Goal: Task Accomplishment & Management: Manage account settings

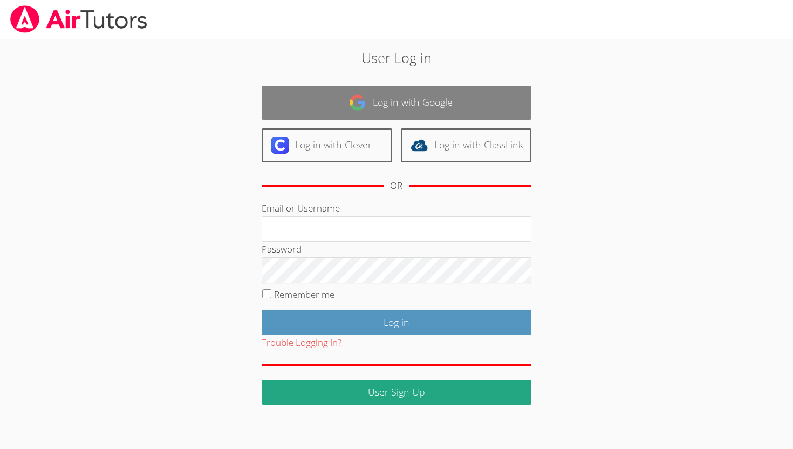
click at [321, 100] on link "Log in with Google" at bounding box center [397, 103] width 270 height 34
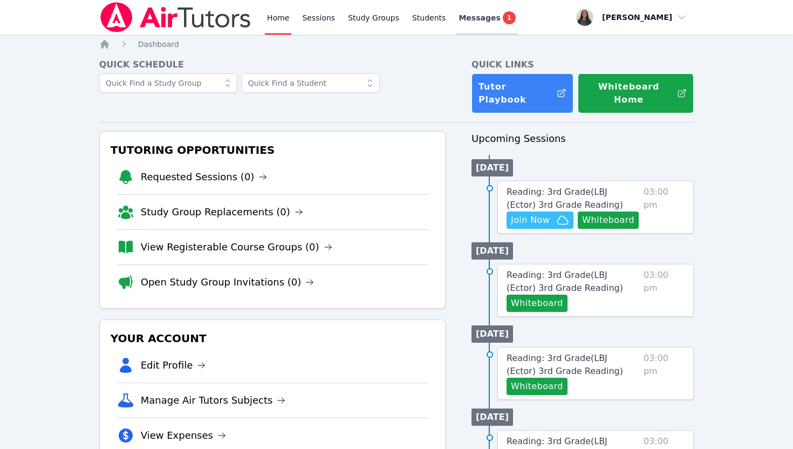
click at [503, 15] on span "1" at bounding box center [509, 17] width 13 height 13
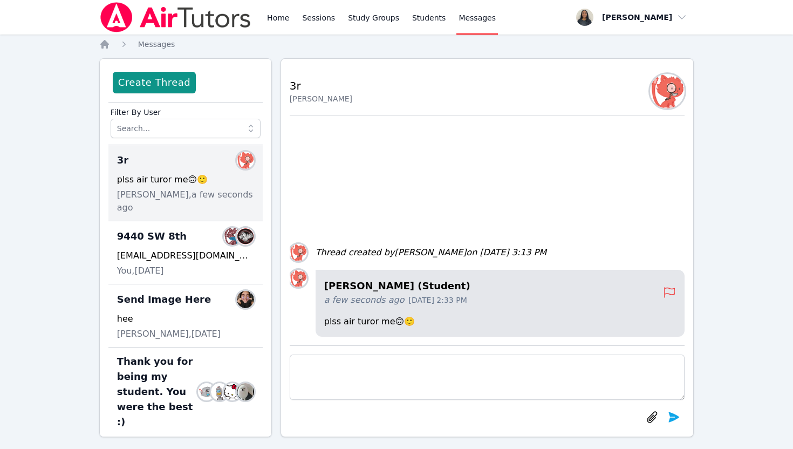
click at [393, 200] on div "IZAYAH SALINAS (Student) a few seconds ago Sep 25, 2025 2:33 PM plss air turor …" at bounding box center [487, 230] width 395 height 230
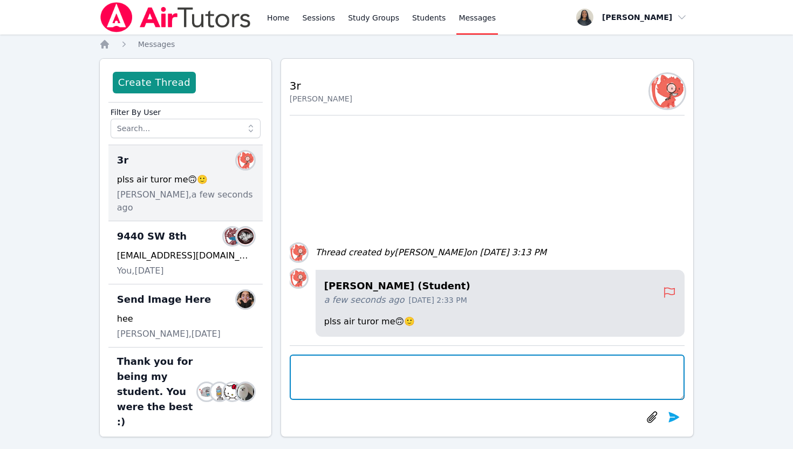
click at [360, 382] on textarea at bounding box center [487, 376] width 395 height 45
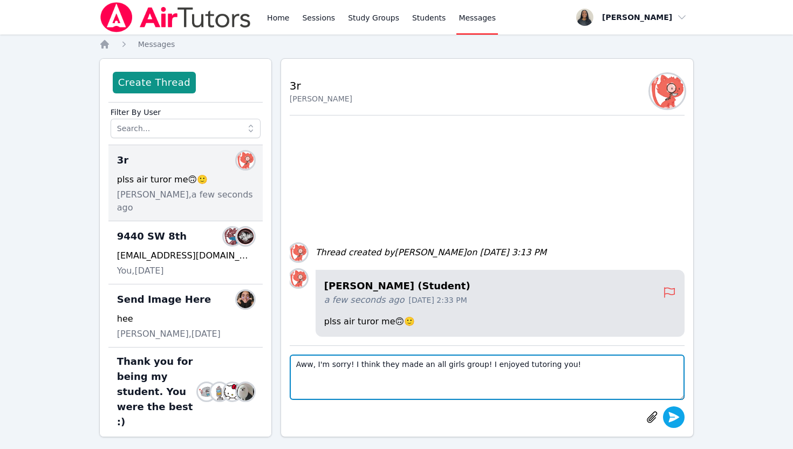
type textarea "Aww, I'm sorry! I think they made an all girls group! I enjoyed tutoring you!"
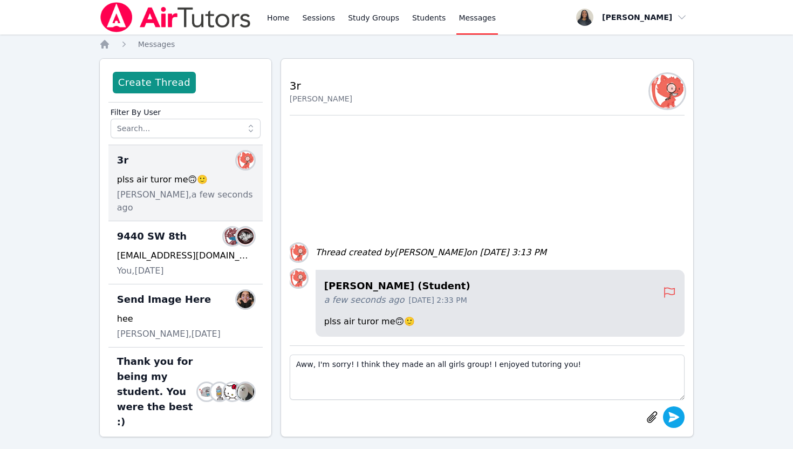
click at [669, 414] on icon "submit" at bounding box center [673, 417] width 13 height 13
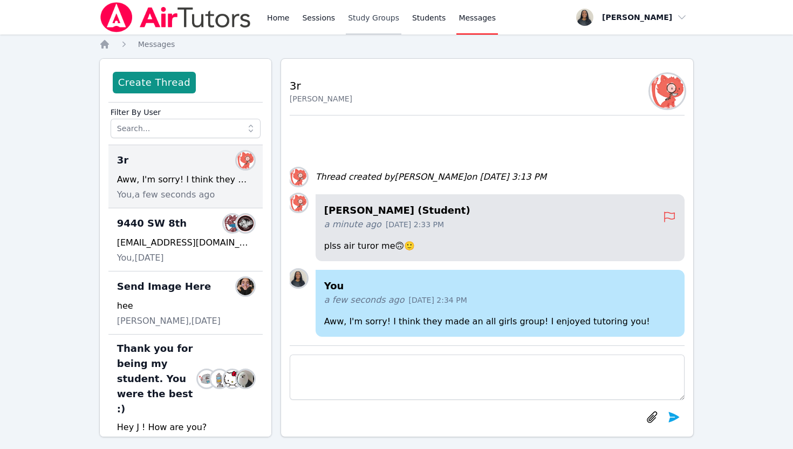
click at [358, 19] on link "Study Groups" at bounding box center [374, 17] width 56 height 35
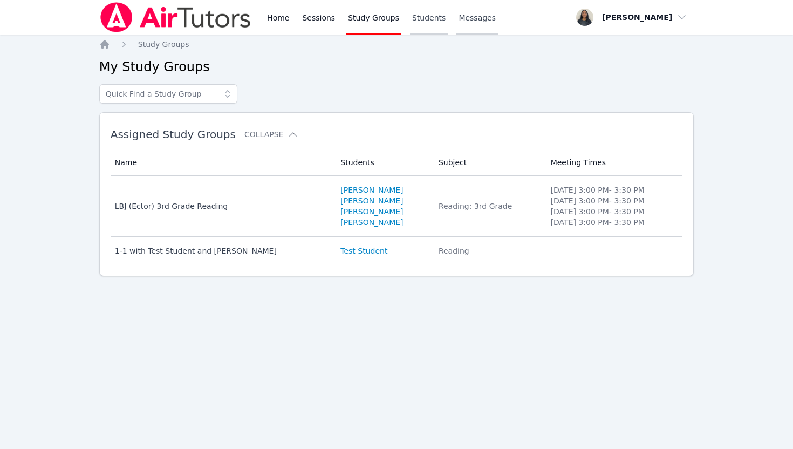
click at [427, 13] on link "Students" at bounding box center [429, 17] width 38 height 35
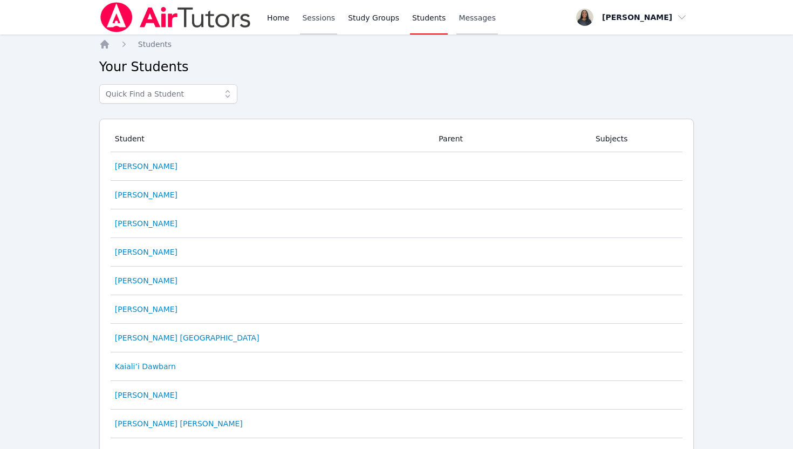
click at [330, 14] on link "Sessions" at bounding box center [318, 17] width 37 height 35
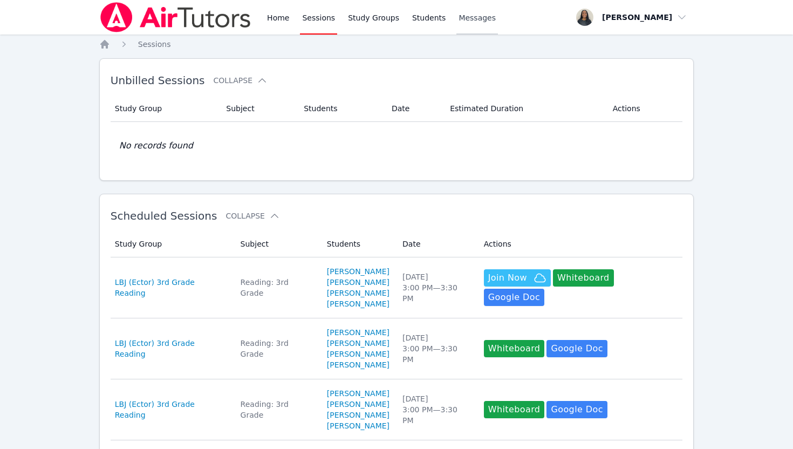
click at [464, 22] on span "Messages" at bounding box center [477, 17] width 37 height 11
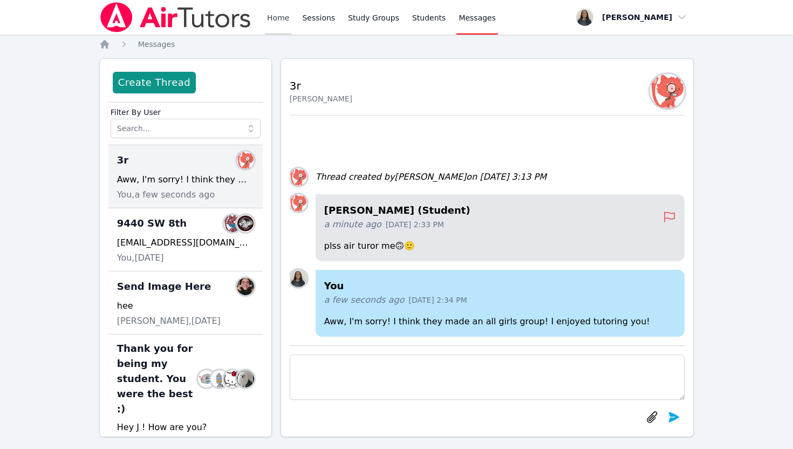
click at [279, 22] on link "Home" at bounding box center [278, 17] width 26 height 35
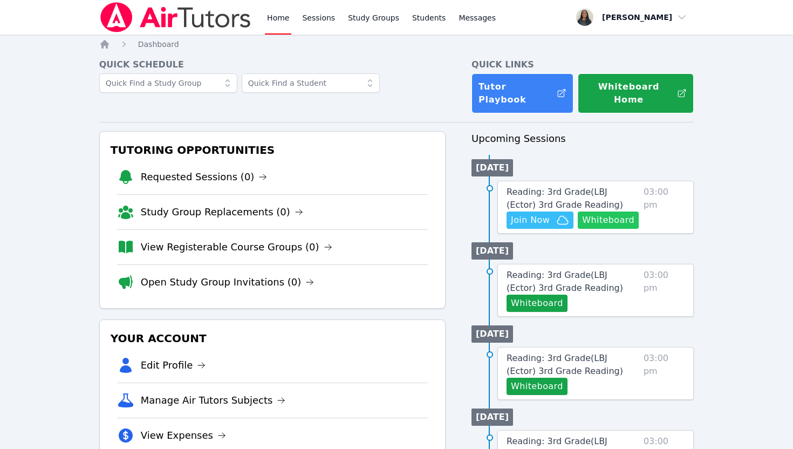
click at [614, 211] on button "Whiteboard" at bounding box center [608, 219] width 61 height 17
click at [595, 187] on span "Reading: 3rd Grade ( LBJ (Ector) 3rd Grade Reading )" at bounding box center [565, 198] width 117 height 23
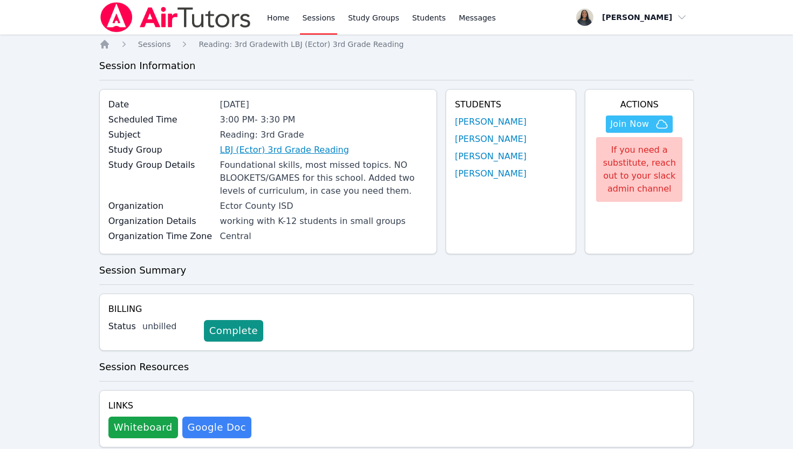
click at [300, 154] on link "LBJ (Ector) 3rd Grade Reading" at bounding box center [284, 150] width 129 height 13
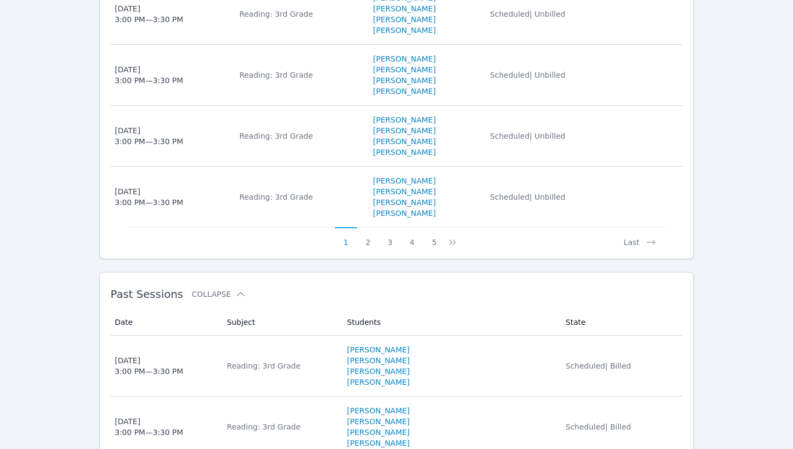
scroll to position [974, 0]
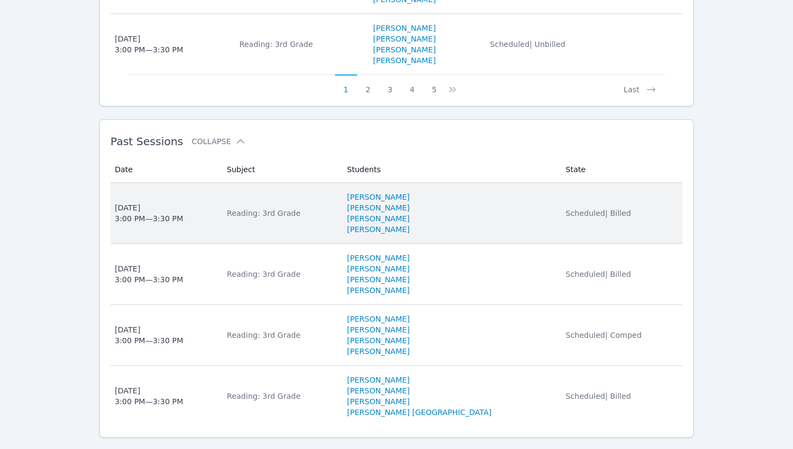
click at [559, 206] on td "State Scheduled | Billed" at bounding box center [621, 213] width 124 height 61
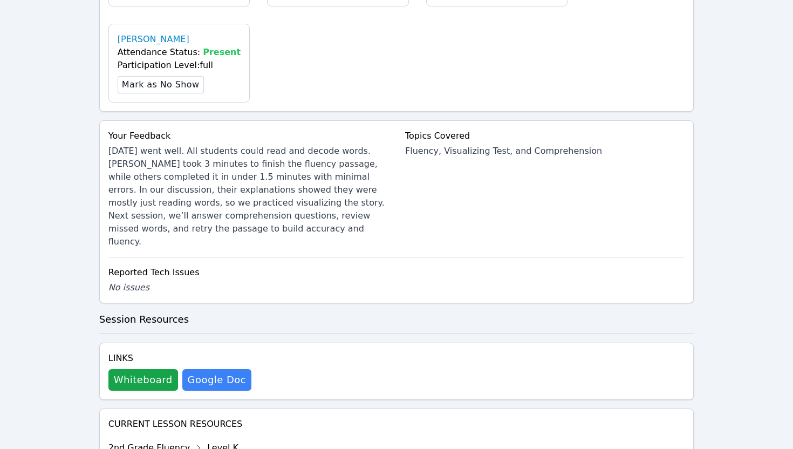
scroll to position [473, 0]
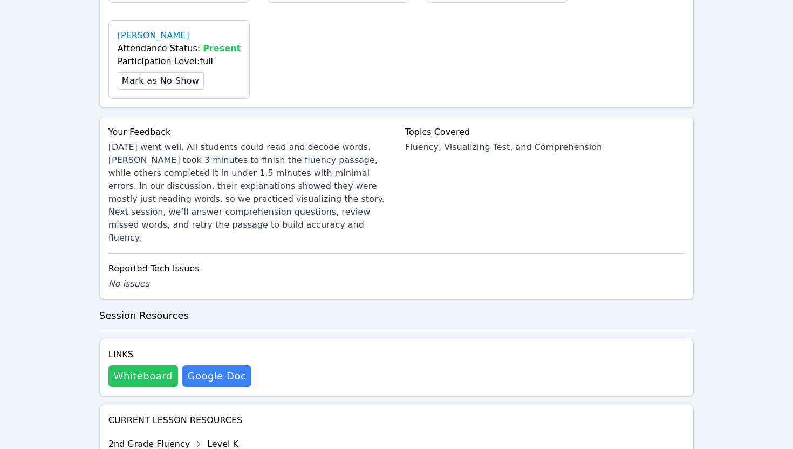
click at [152, 365] on button "Whiteboard" at bounding box center [143, 376] width 70 height 22
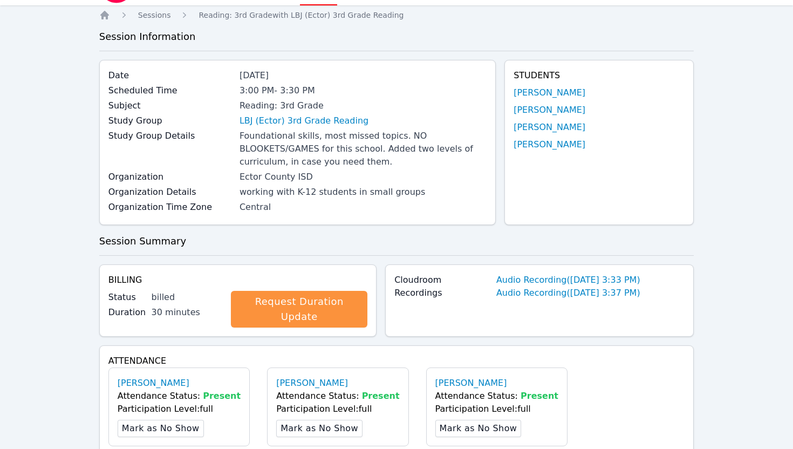
scroll to position [0, 0]
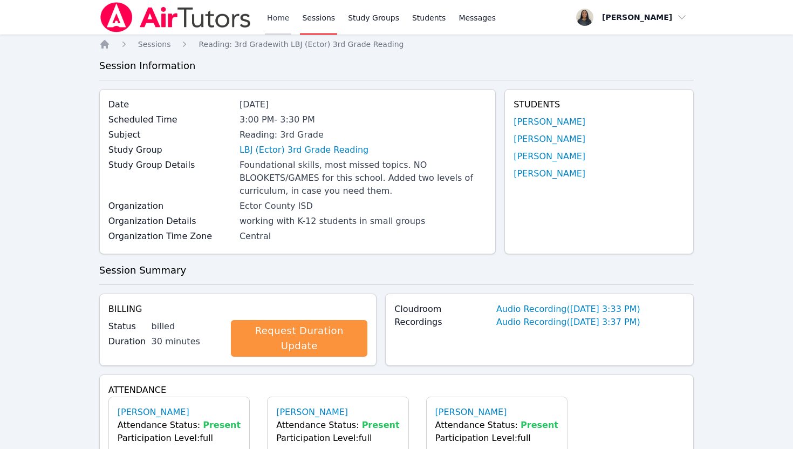
click at [265, 16] on link "Home" at bounding box center [278, 17] width 26 height 35
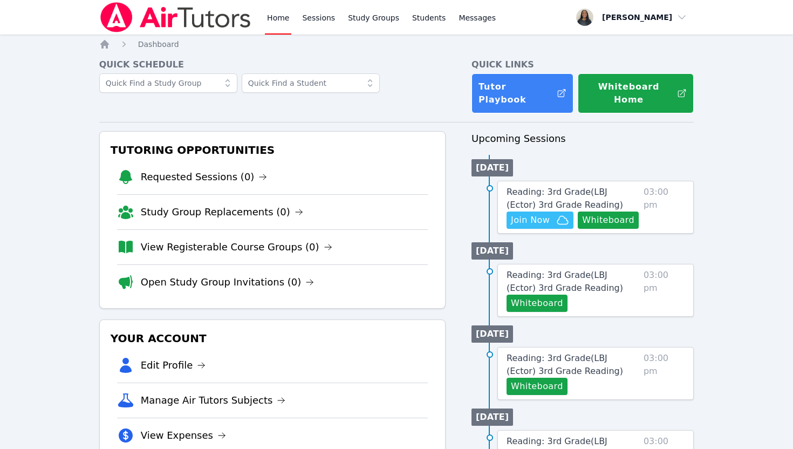
click at [271, 18] on link "Home" at bounding box center [278, 17] width 26 height 35
click at [545, 214] on span "Join Now" at bounding box center [530, 220] width 39 height 13
click at [581, 187] on span "Reading: 3rd Grade ( LBJ (Ector) 3rd Grade Reading )" at bounding box center [565, 198] width 117 height 23
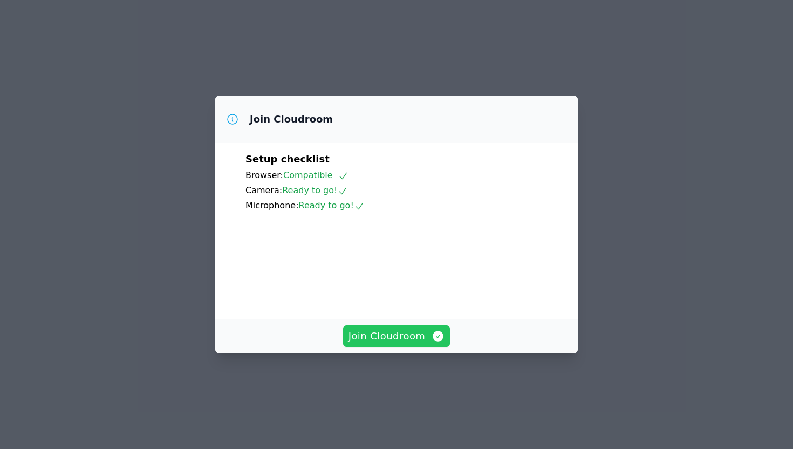
click at [413, 347] on button "Join Cloudroom" at bounding box center [396, 336] width 107 height 22
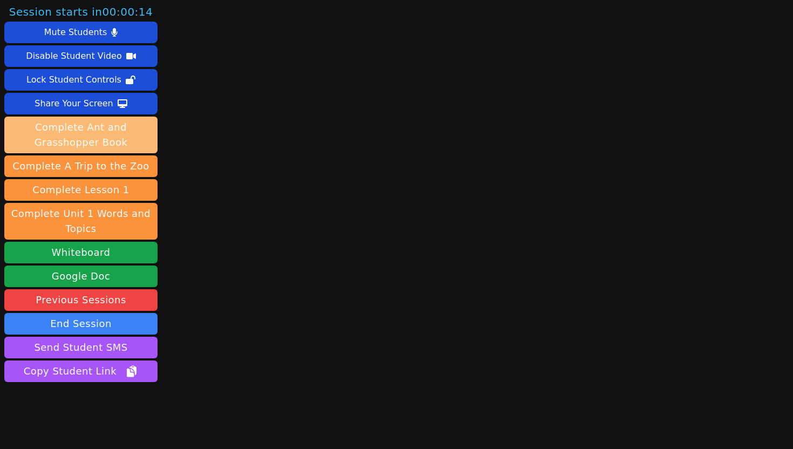
scroll to position [26, 0]
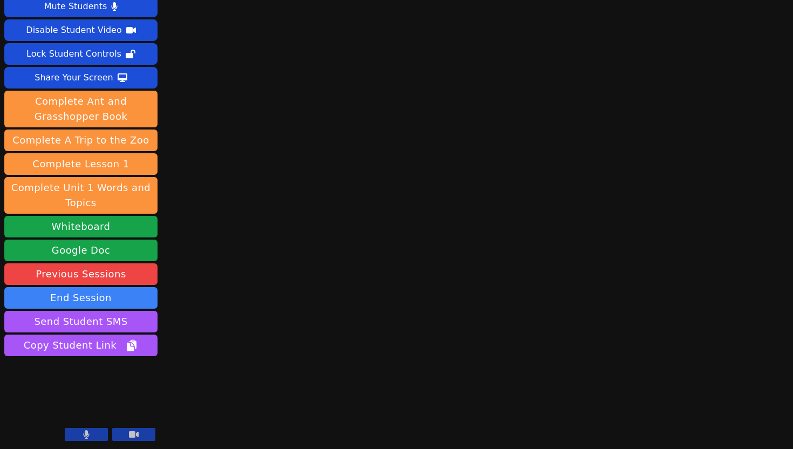
click at [89, 439] on button at bounding box center [86, 434] width 43 height 13
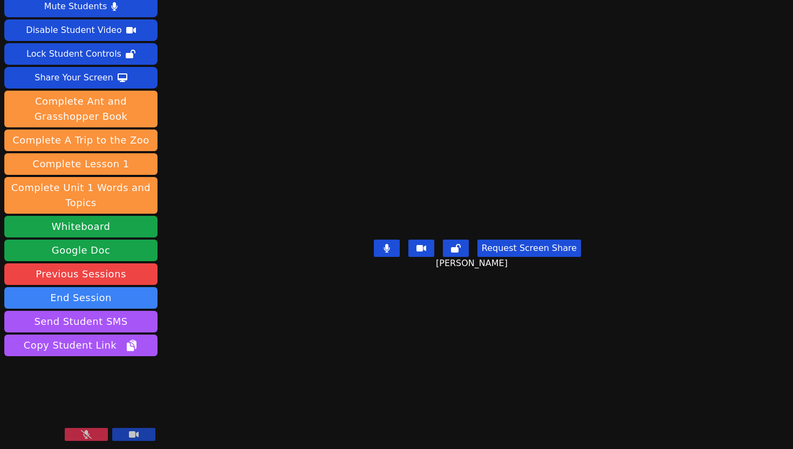
click at [94, 432] on button at bounding box center [86, 434] width 43 height 13
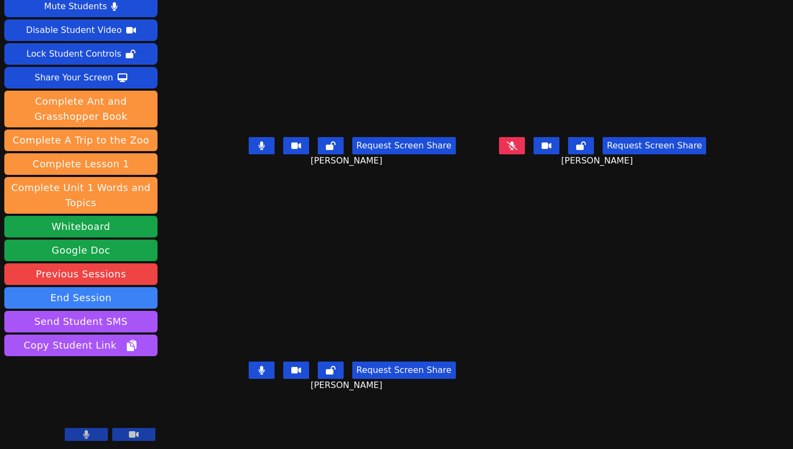
click at [258, 374] on icon at bounding box center [261, 370] width 6 height 9
click at [249, 154] on button at bounding box center [262, 145] width 26 height 17
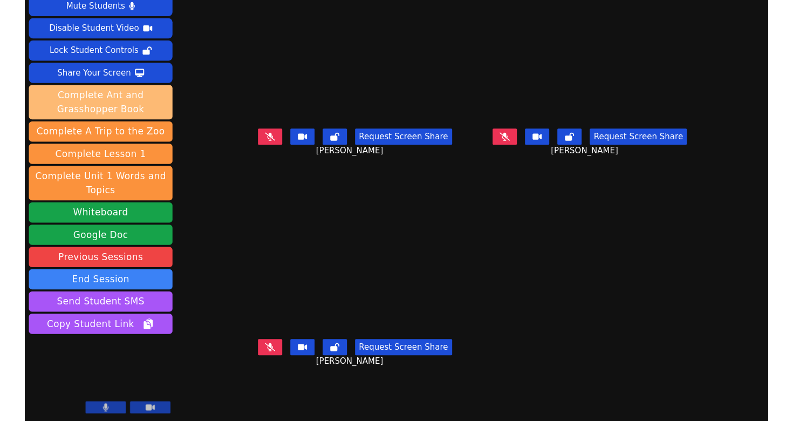
scroll to position [0, 0]
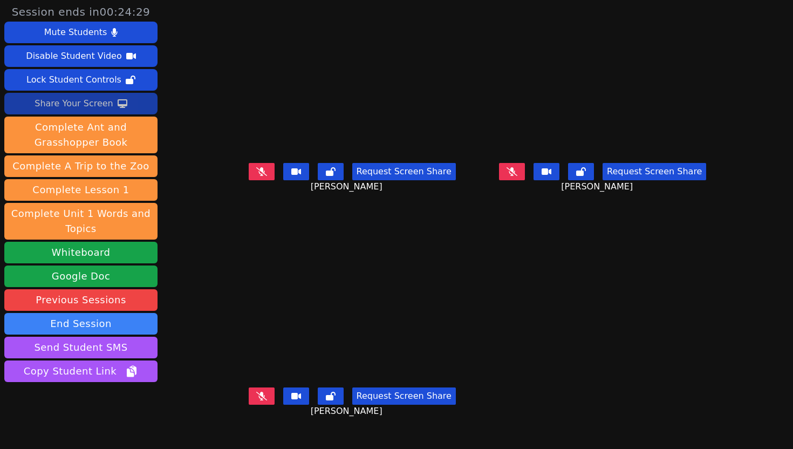
click at [94, 105] on div "Share Your Screen" at bounding box center [74, 103] width 79 height 17
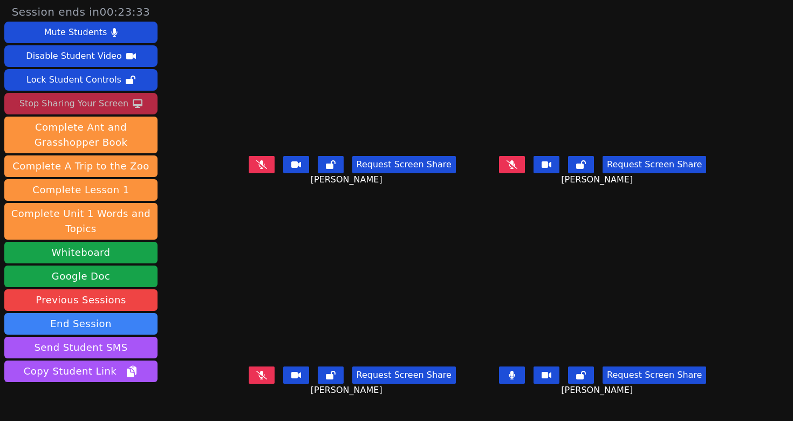
click at [525, 384] on button at bounding box center [512, 374] width 26 height 17
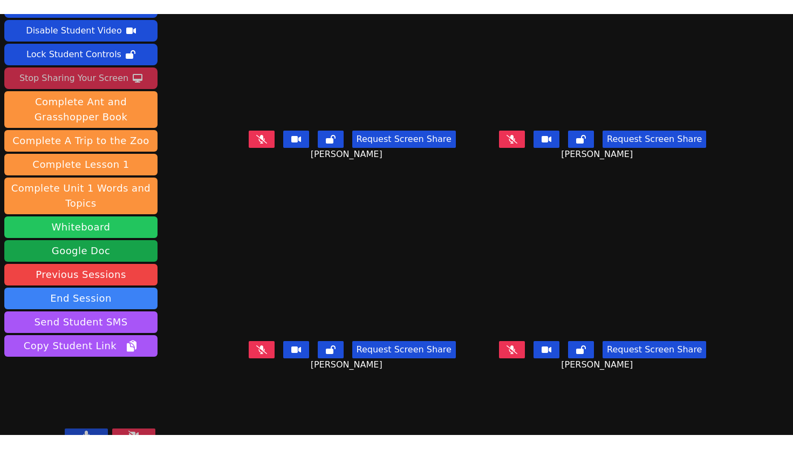
scroll to position [38, 0]
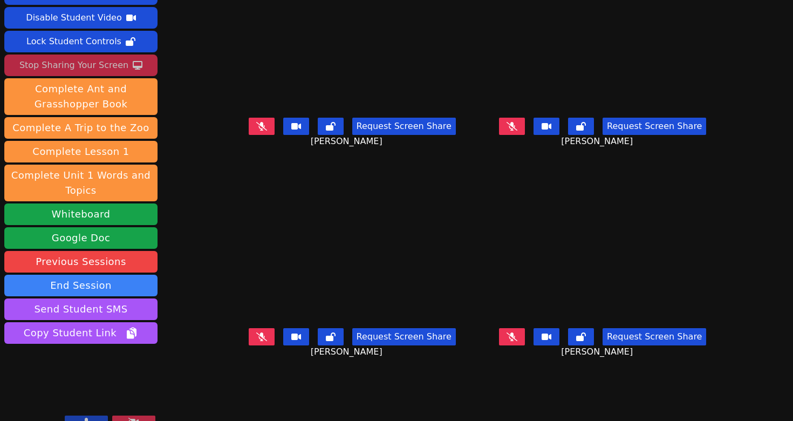
click at [256, 341] on icon at bounding box center [261, 336] width 11 height 9
click at [517, 341] on icon at bounding box center [512, 336] width 11 height 9
click at [231, 341] on div "Request Screen Share [PERSON_NAME]" at bounding box center [352, 345] width 242 height 43
click at [249, 342] on button at bounding box center [262, 336] width 26 height 17
click at [515, 341] on icon at bounding box center [512, 336] width 6 height 9
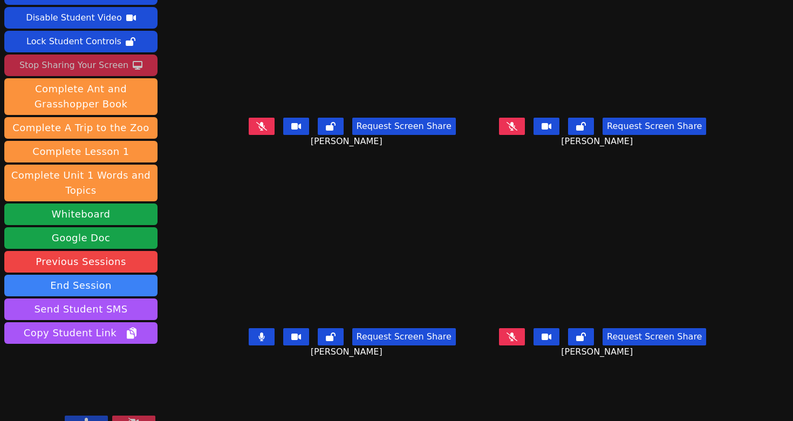
click at [249, 344] on button at bounding box center [262, 336] width 26 height 17
click at [256, 341] on icon at bounding box center [261, 336] width 11 height 9
click at [249, 135] on button at bounding box center [262, 126] width 26 height 17
click at [517, 341] on icon at bounding box center [512, 336] width 11 height 9
click at [525, 345] on button at bounding box center [512, 336] width 26 height 17
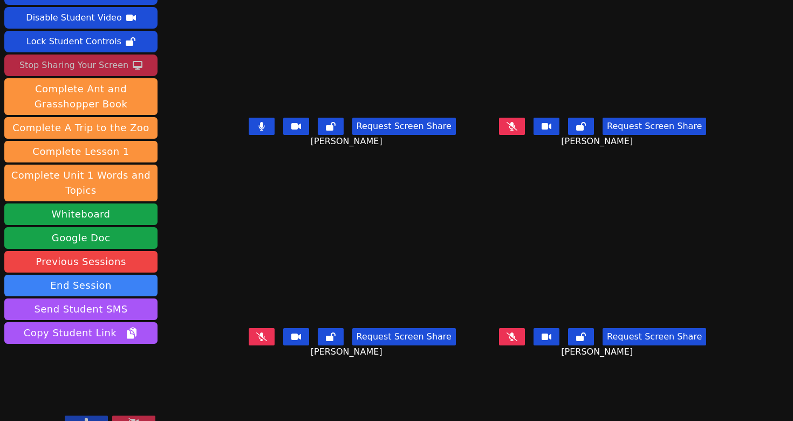
click at [258, 131] on icon at bounding box center [261, 126] width 6 height 9
click at [525, 345] on button at bounding box center [512, 336] width 26 height 17
click at [517, 131] on icon at bounding box center [512, 126] width 11 height 9
click at [249, 345] on button at bounding box center [262, 336] width 26 height 17
click at [525, 135] on button at bounding box center [512, 126] width 26 height 17
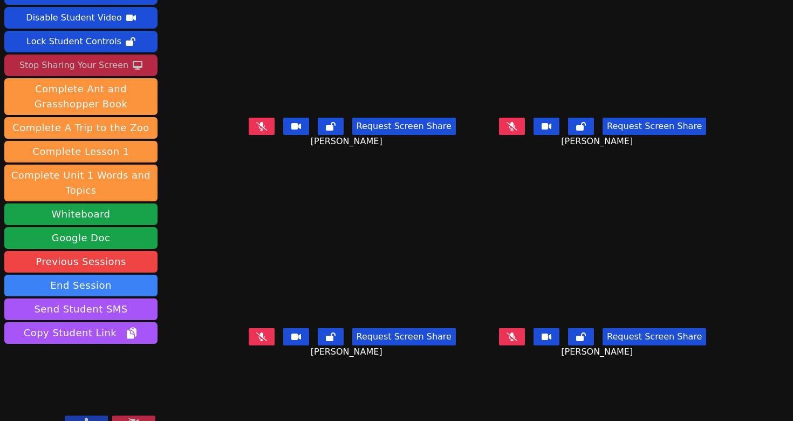
click at [517, 341] on icon at bounding box center [512, 336] width 11 height 9
click at [525, 345] on button at bounding box center [512, 336] width 26 height 17
click at [250, 345] on button at bounding box center [262, 336] width 26 height 17
click at [258, 341] on icon at bounding box center [261, 336] width 6 height 9
click at [249, 132] on button at bounding box center [262, 126] width 26 height 17
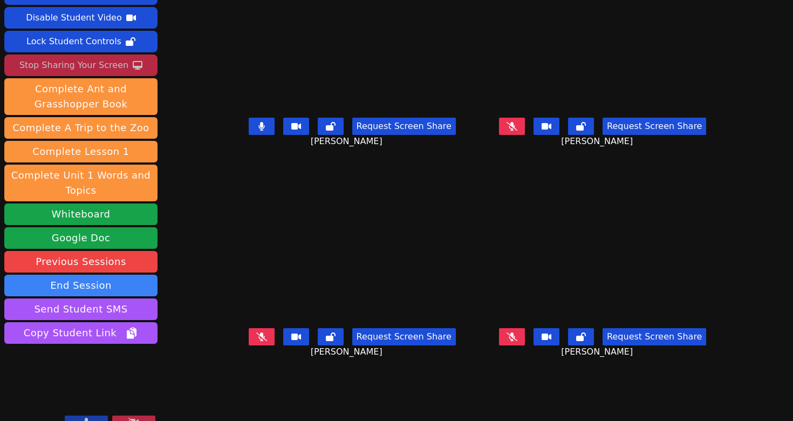
click at [249, 135] on button at bounding box center [262, 126] width 26 height 17
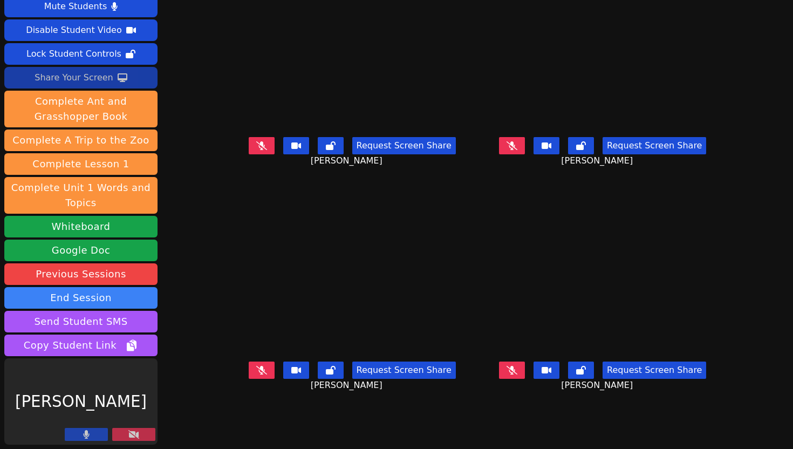
scroll to position [26, 0]
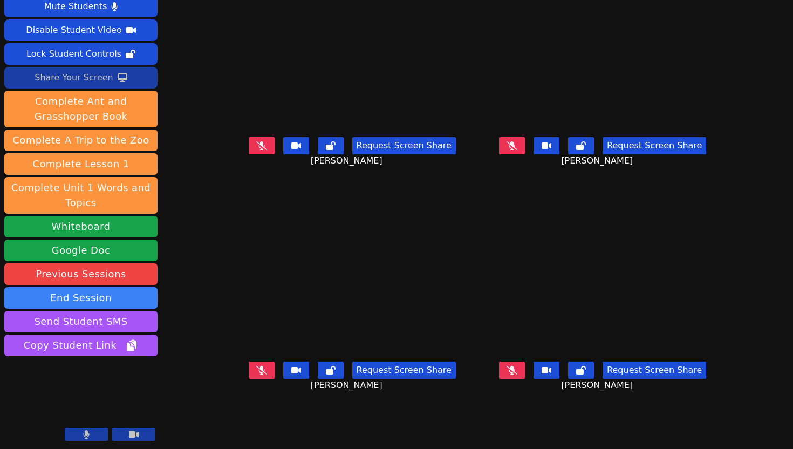
click at [256, 374] on icon at bounding box center [261, 370] width 11 height 9
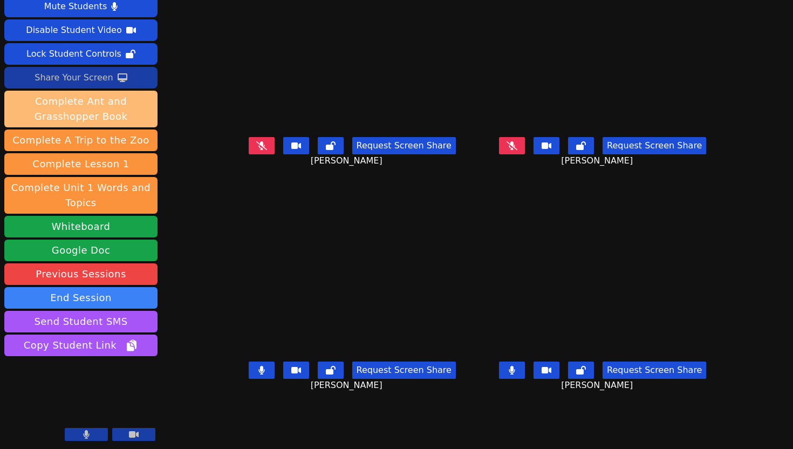
scroll to position [0, 0]
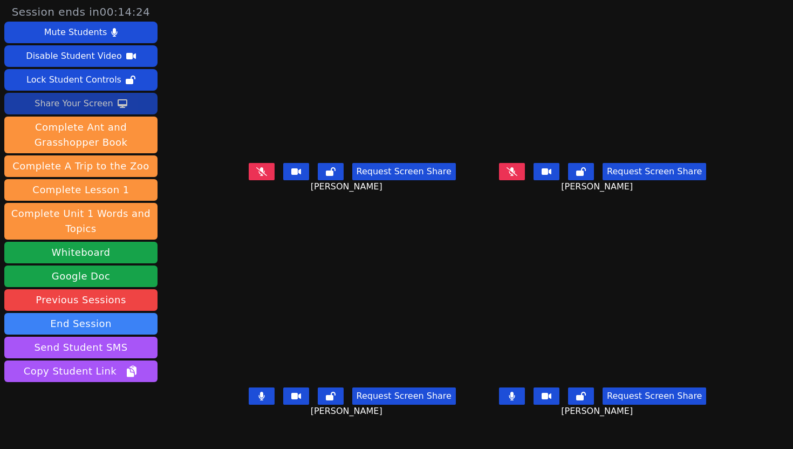
click at [112, 104] on button "Share Your Screen" at bounding box center [80, 104] width 153 height 22
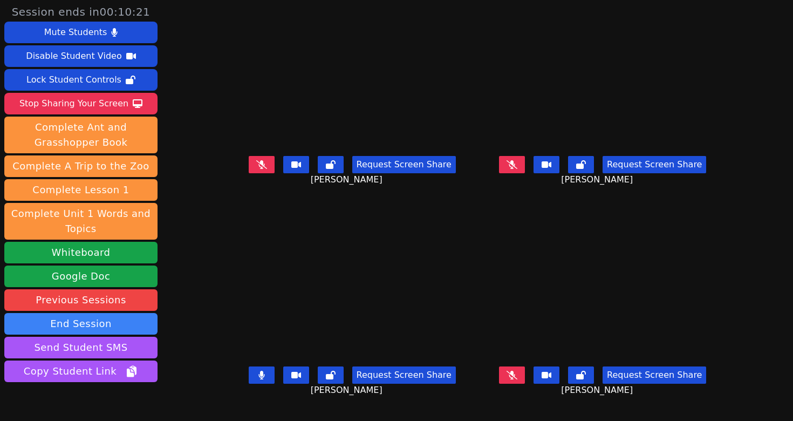
click at [258, 379] on icon at bounding box center [261, 375] width 6 height 9
click at [517, 379] on icon at bounding box center [512, 375] width 11 height 9
click at [517, 169] on icon at bounding box center [512, 164] width 11 height 9
click at [525, 384] on button at bounding box center [512, 374] width 26 height 17
click at [249, 173] on button at bounding box center [262, 164] width 26 height 17
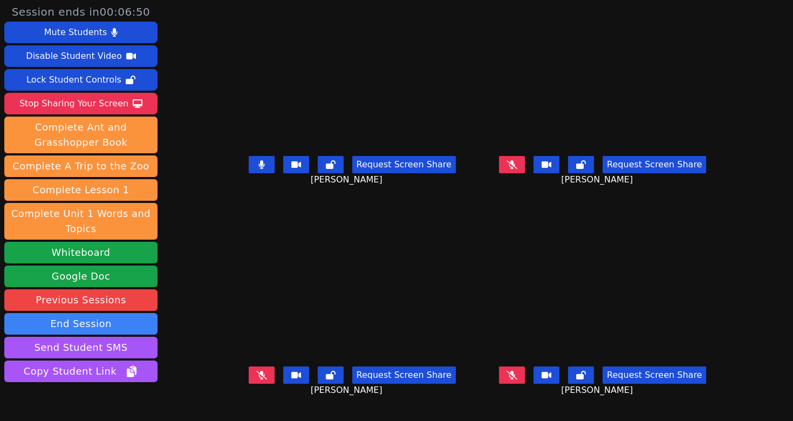
click at [249, 173] on button at bounding box center [262, 164] width 26 height 17
click at [529, 376] on div "Request Screen Share [PERSON_NAME]" at bounding box center [603, 383] width 242 height 43
drag, startPoint x: 529, startPoint y: 376, endPoint x: 506, endPoint y: 360, distance: 28.3
click at [506, 361] on div "[PERSON_NAME] Request Screen Share [PERSON_NAME]" at bounding box center [603, 315] width 242 height 210
click at [517, 169] on icon at bounding box center [512, 164] width 11 height 9
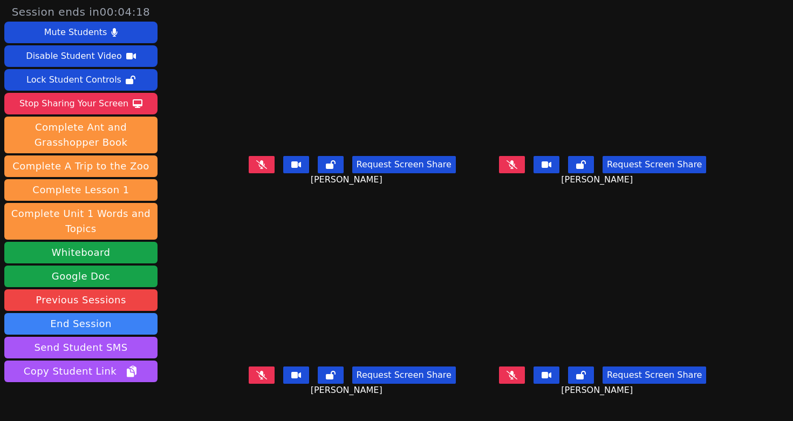
click at [249, 384] on button at bounding box center [262, 374] width 26 height 17
click at [258, 379] on icon at bounding box center [261, 375] width 6 height 9
click at [517, 169] on icon at bounding box center [512, 164] width 11 height 9
click at [515, 169] on icon at bounding box center [512, 164] width 6 height 9
click at [250, 383] on button at bounding box center [262, 374] width 26 height 17
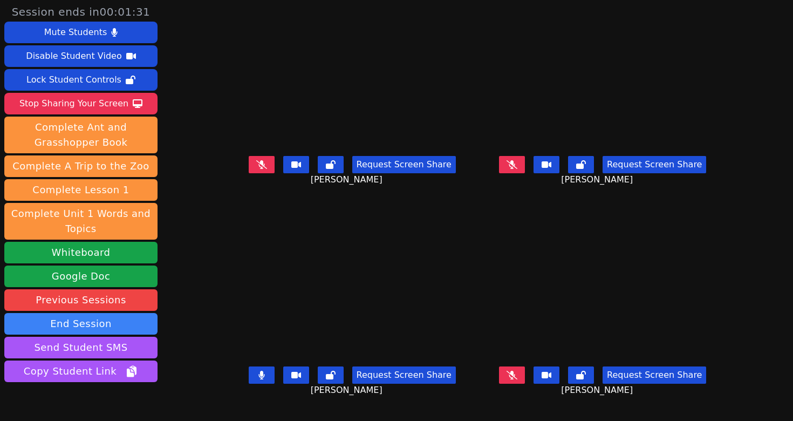
click at [249, 384] on button at bounding box center [262, 374] width 26 height 17
click at [249, 169] on button at bounding box center [262, 164] width 26 height 17
click at [249, 173] on button at bounding box center [262, 164] width 26 height 17
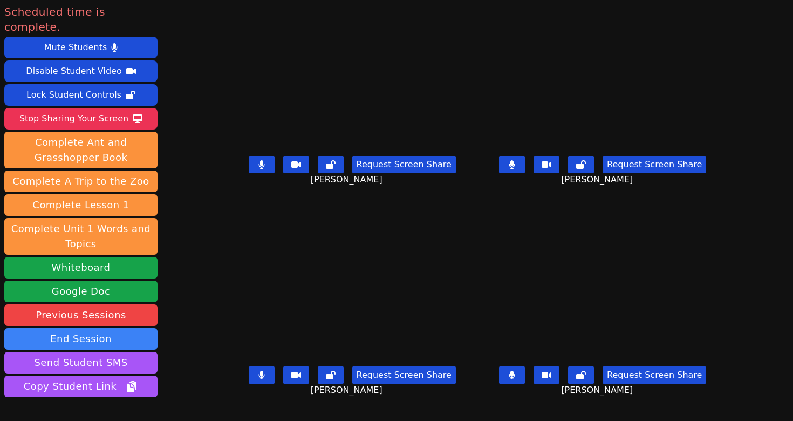
click at [525, 170] on button at bounding box center [512, 164] width 26 height 17
click at [258, 169] on icon at bounding box center [261, 164] width 6 height 9
click at [249, 384] on button at bounding box center [262, 374] width 26 height 17
click at [525, 384] on button at bounding box center [512, 374] width 26 height 17
click at [525, 172] on button at bounding box center [512, 164] width 26 height 17
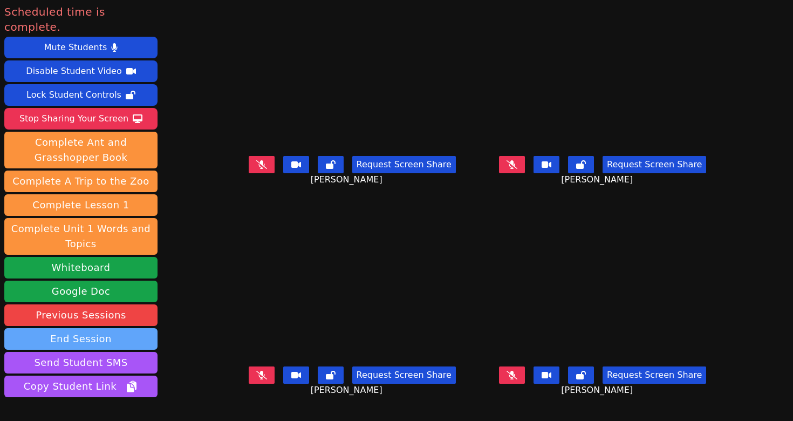
click at [76, 332] on button "End Session" at bounding box center [80, 339] width 153 height 22
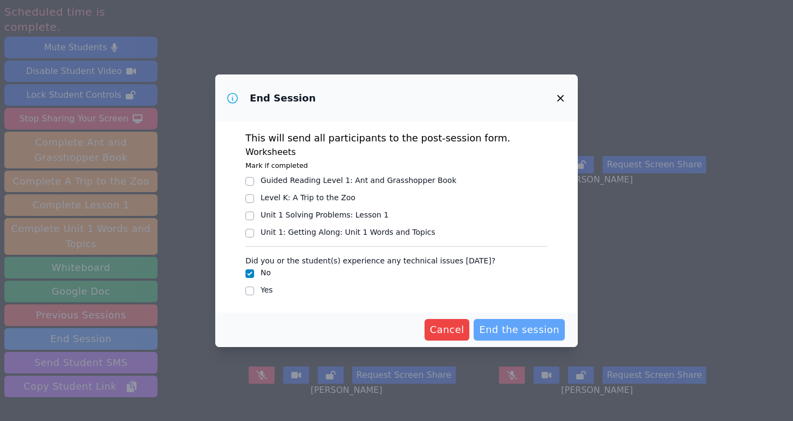
click at [501, 332] on span "End the session" at bounding box center [519, 329] width 80 height 15
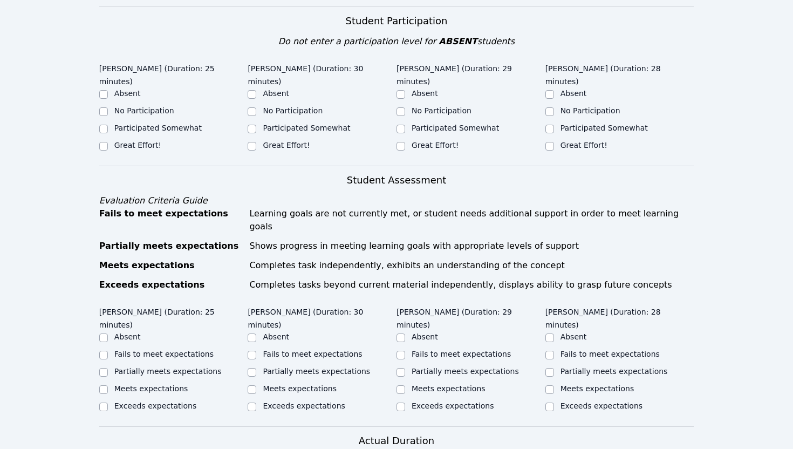
scroll to position [300, 0]
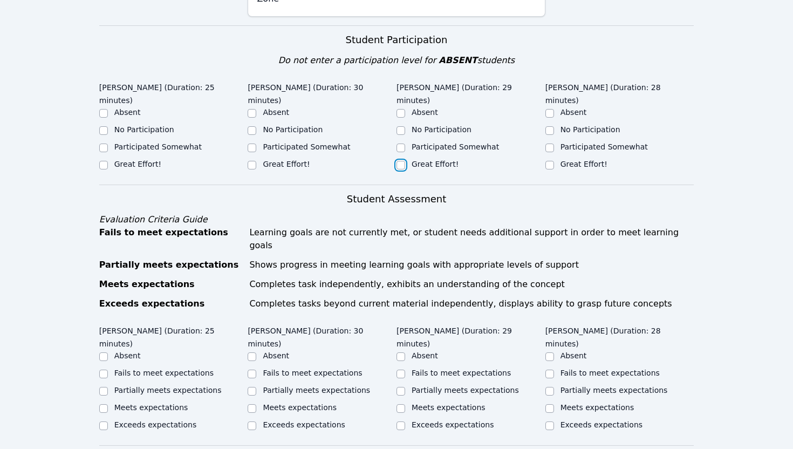
click at [399, 161] on input "Great Effort!" at bounding box center [401, 165] width 9 height 9
checkbox input "true"
click at [553, 161] on input "Great Effort!" at bounding box center [549, 165] width 9 height 9
checkbox input "true"
click at [256, 161] on input "Great Effort!" at bounding box center [252, 165] width 9 height 9
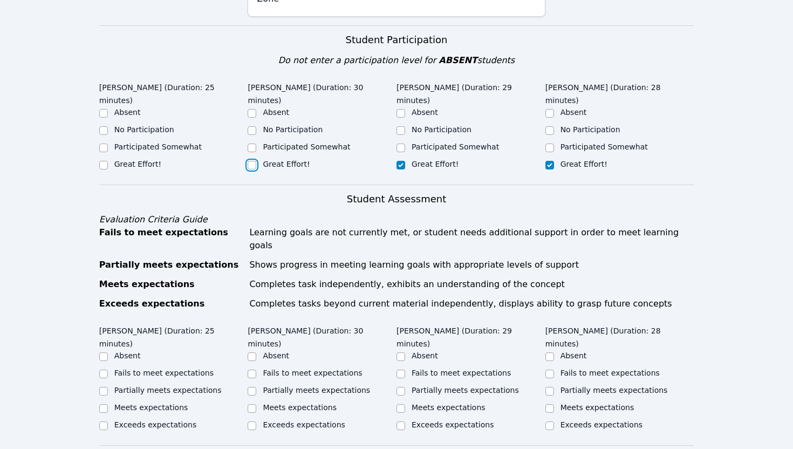
checkbox input "true"
click at [151, 160] on label "Great Effort!" at bounding box center [137, 164] width 47 height 9
click at [108, 161] on input "Great Effort!" at bounding box center [103, 165] width 9 height 9
checkbox input "true"
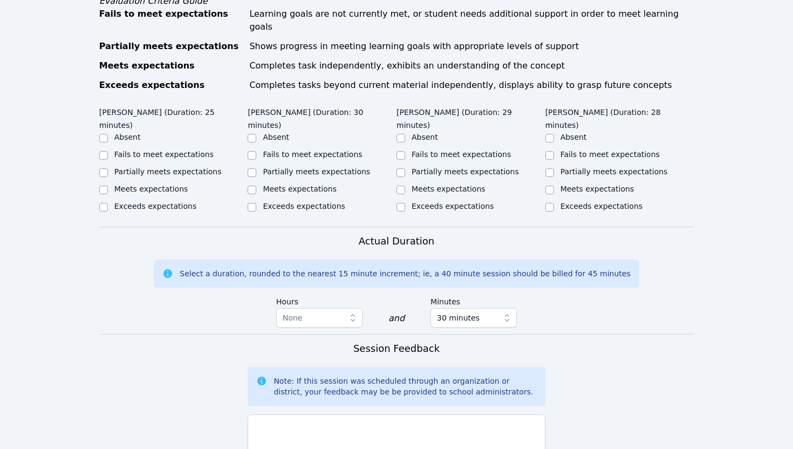
scroll to position [523, 0]
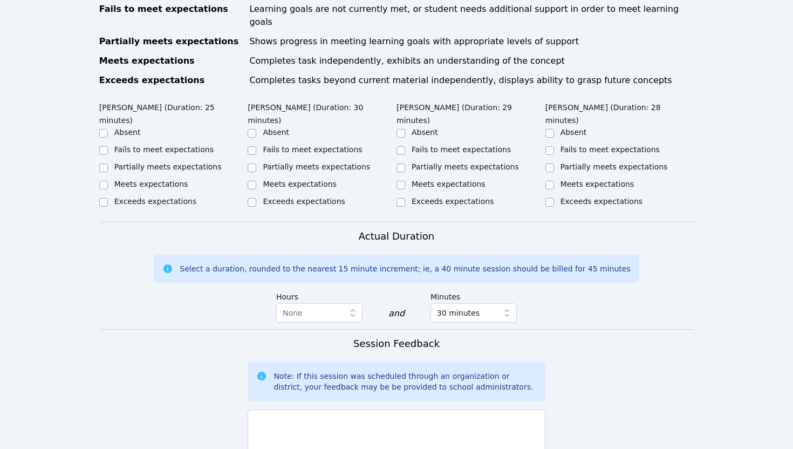
click at [168, 180] on label "Meets expectations" at bounding box center [151, 184] width 74 height 9
click at [108, 181] on input "Meets expectations" at bounding box center [103, 185] width 9 height 9
checkbox input "true"
click at [279, 180] on label "Meets expectations" at bounding box center [300, 184] width 74 height 9
click at [256, 181] on input "Meets expectations" at bounding box center [252, 185] width 9 height 9
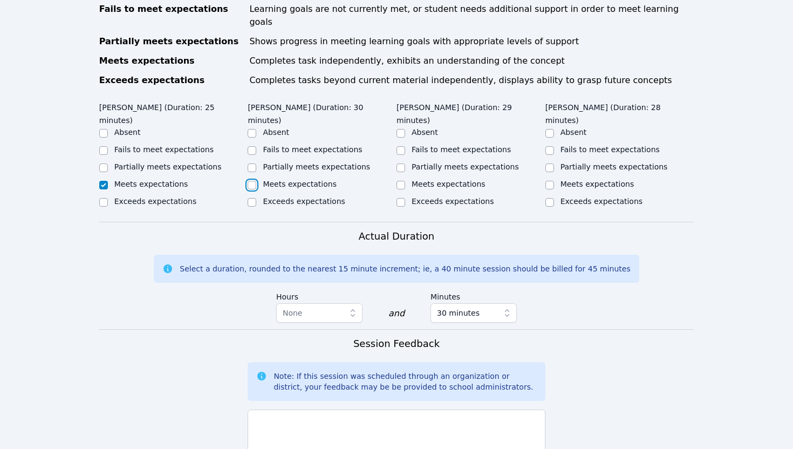
checkbox input "true"
click at [431, 180] on label "Meets expectations" at bounding box center [449, 184] width 74 height 9
click at [405, 181] on input "Meets expectations" at bounding box center [401, 185] width 9 height 9
checkbox input "true"
click at [577, 138] on ul "Absent Fails to meet expectations Partially meets expectations Meets expectatio…" at bounding box center [619, 168] width 149 height 82
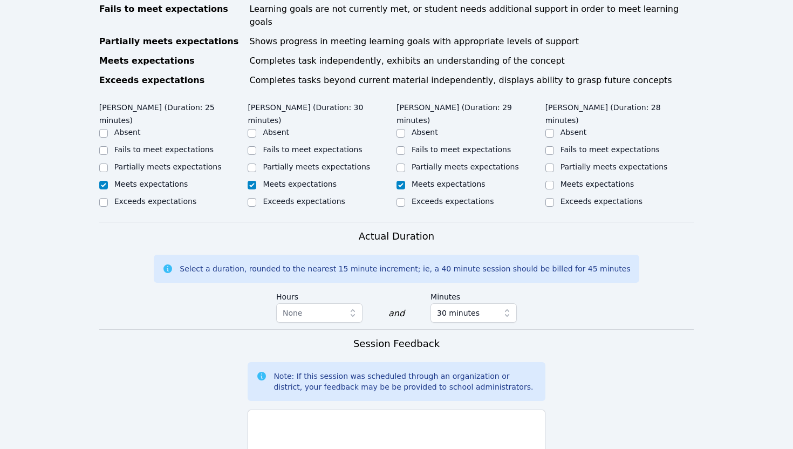
click at [577, 180] on label "Meets expectations" at bounding box center [598, 184] width 74 height 9
click at [554, 181] on input "Meets expectations" at bounding box center [549, 185] width 9 height 9
checkbox input "true"
click at [361, 414] on textarea at bounding box center [396, 438] width 297 height 58
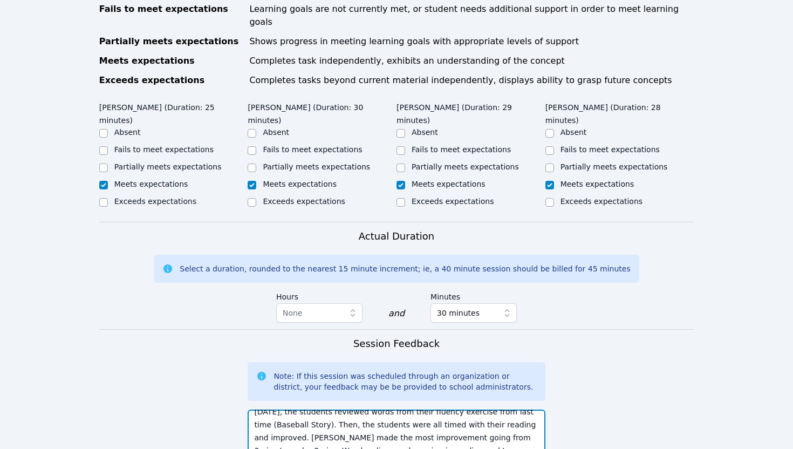
scroll to position [21, 0]
paste textarea "previous fluency exercise (Baseball Story). Each student was timed again on the…"
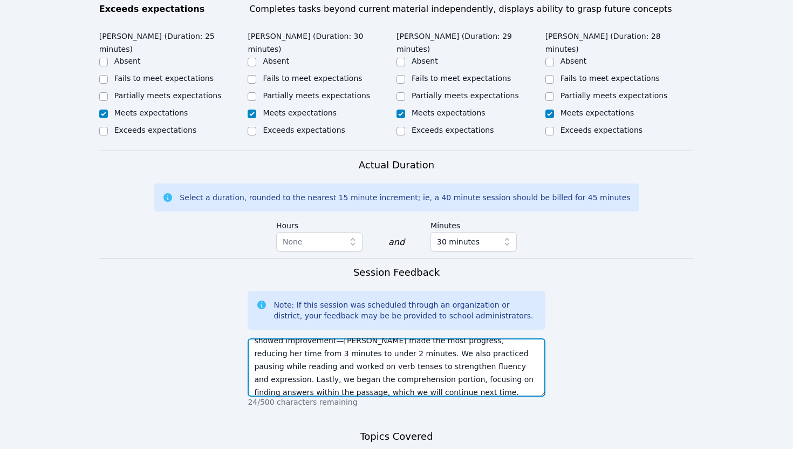
scroll to position [678, 0]
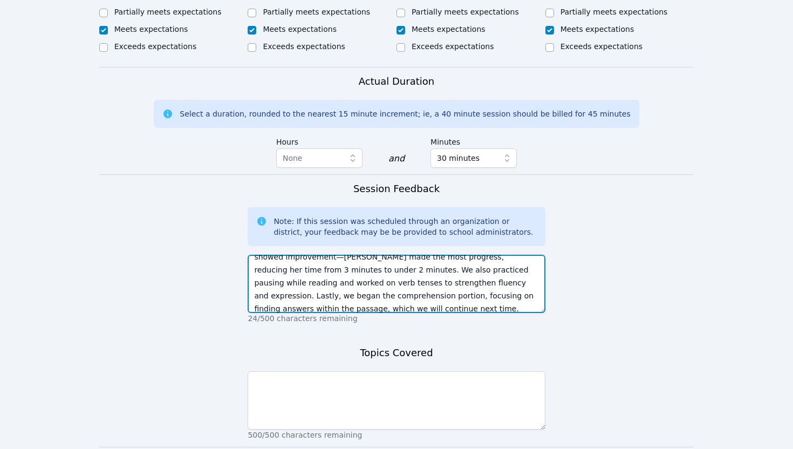
type textarea "[DATE], the students reviewed words from their previous fluency exercise (Baseb…"
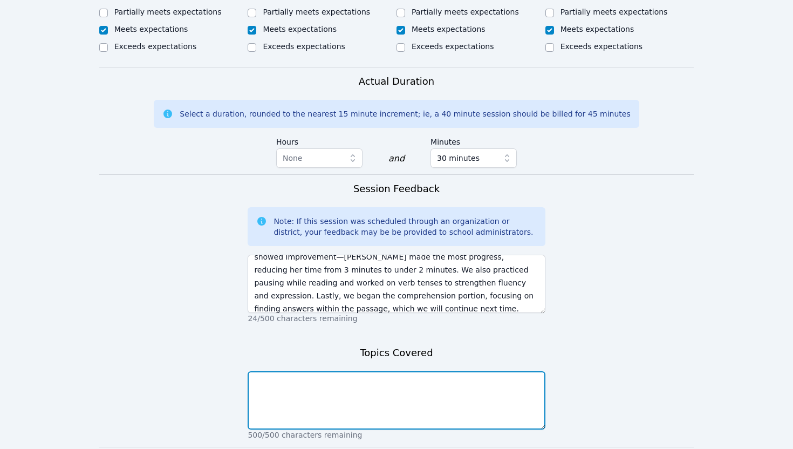
click at [326, 371] on textarea at bounding box center [396, 400] width 297 height 58
click at [254, 371] on textarea "Fluency and Comprehension" at bounding box center [396, 400] width 297 height 58
click at [343, 371] on textarea "Decoding Words, Fluency and Comprehension" at bounding box center [396, 400] width 297 height 58
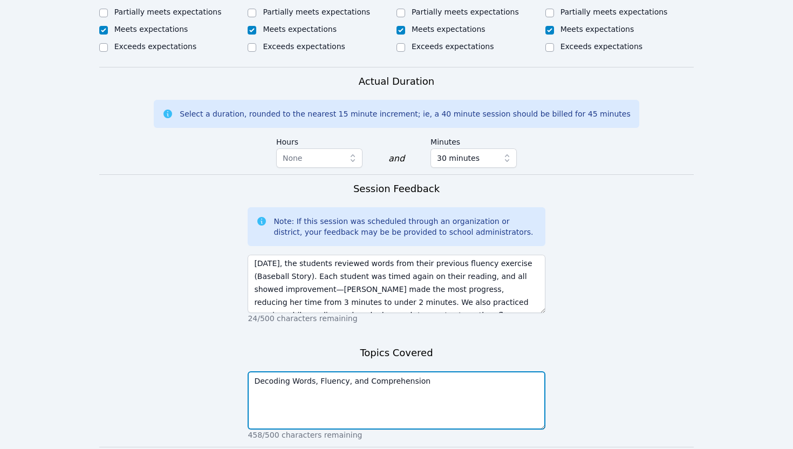
scroll to position [0, 0]
type textarea "Decoding Words, Fluency, and Comprehension"
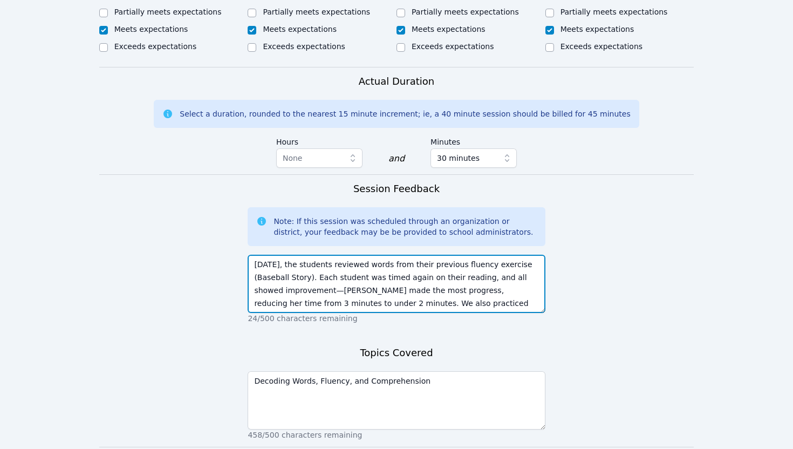
click at [475, 255] on textarea "[DATE], the students reviewed words from their previous fluency exercise (Baseb…" at bounding box center [396, 284] width 297 height 58
click at [282, 255] on textarea "[DATE], the students reviewed words from their previous fluency exercise (Baseb…" at bounding box center [396, 284] width 297 height 58
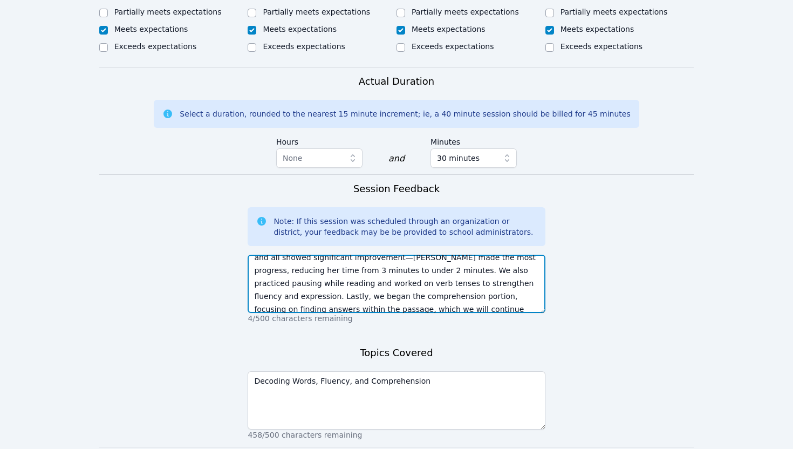
scroll to position [39, 0]
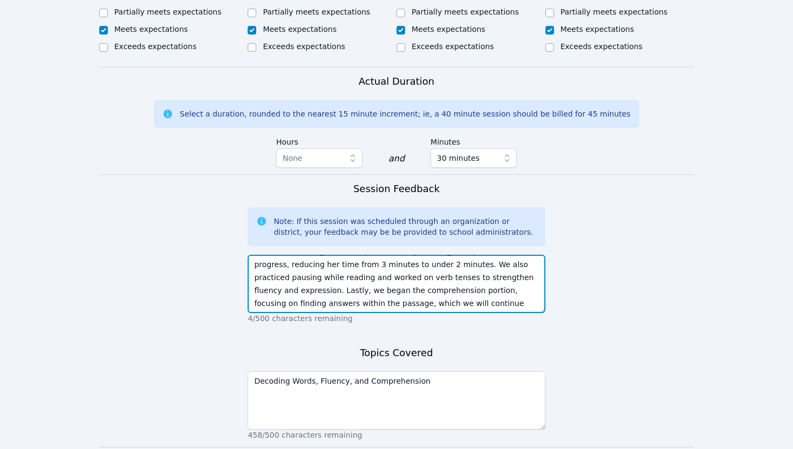
type textarea "[DATE], the students reviewed words from their previous fluency exercise (Baseb…"
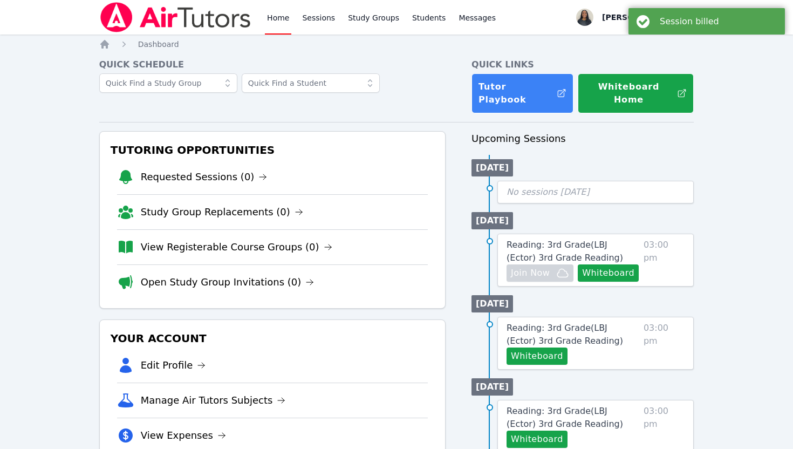
click at [685, 18] on div "Session billed" at bounding box center [718, 21] width 117 height 10
